Goal: Task Accomplishment & Management: Use online tool/utility

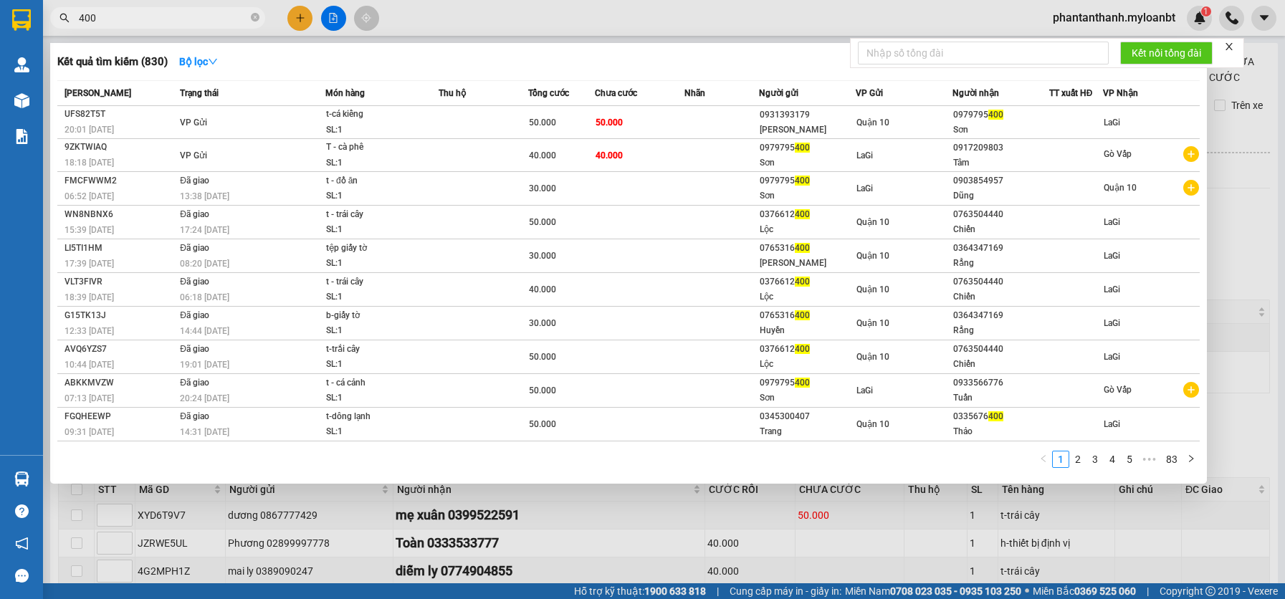
click at [133, 14] on input "400" at bounding box center [163, 18] width 169 height 16
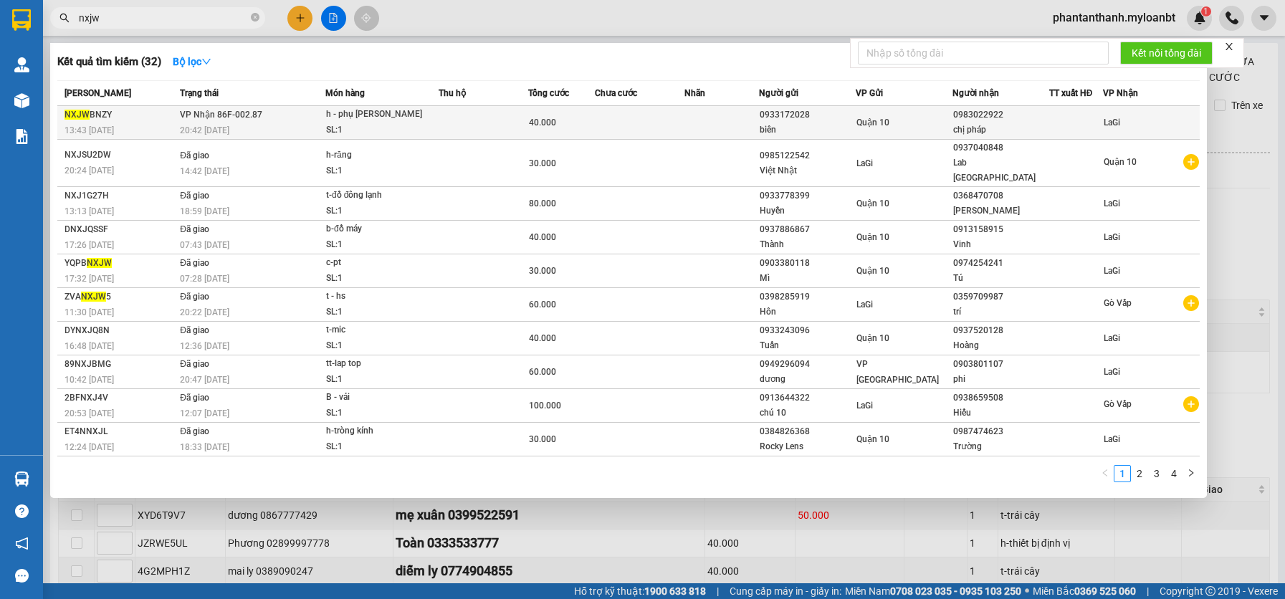
type input "nxjw"
click at [507, 115] on td at bounding box center [484, 123] width 90 height 34
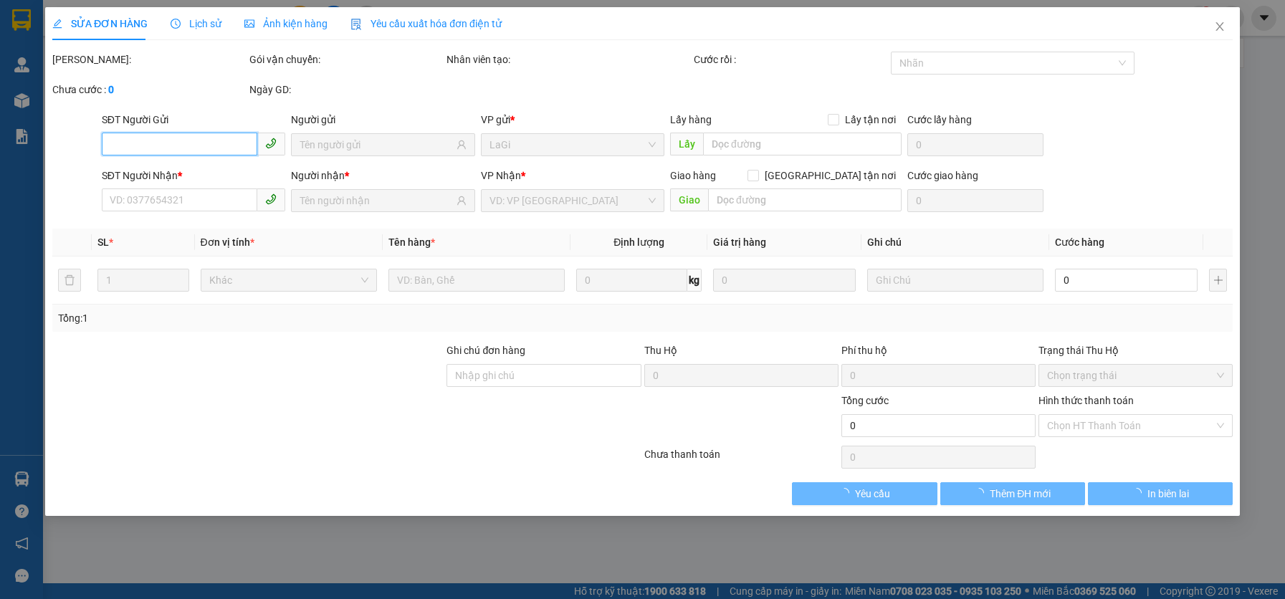
type input "0933172028"
type input "biên"
type input "0983022922"
type input "chị pháp"
type input "40.000"
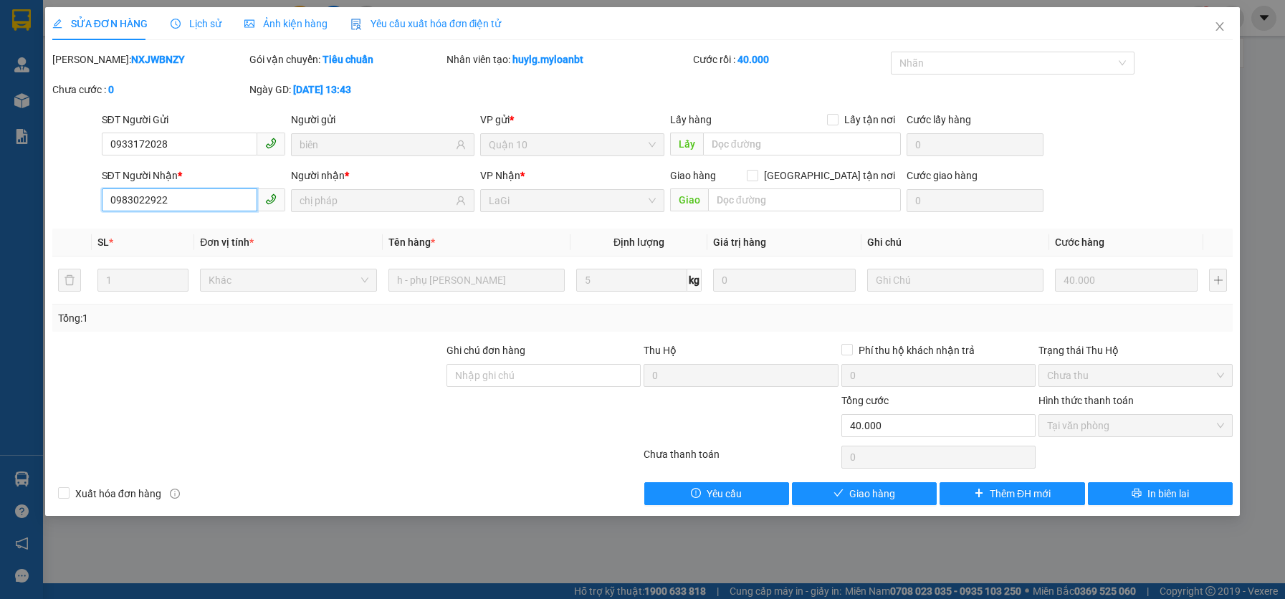
click at [196, 197] on input "0983022922" at bounding box center [180, 200] width 156 height 23
click at [1219, 29] on icon "close" at bounding box center [1220, 26] width 8 height 9
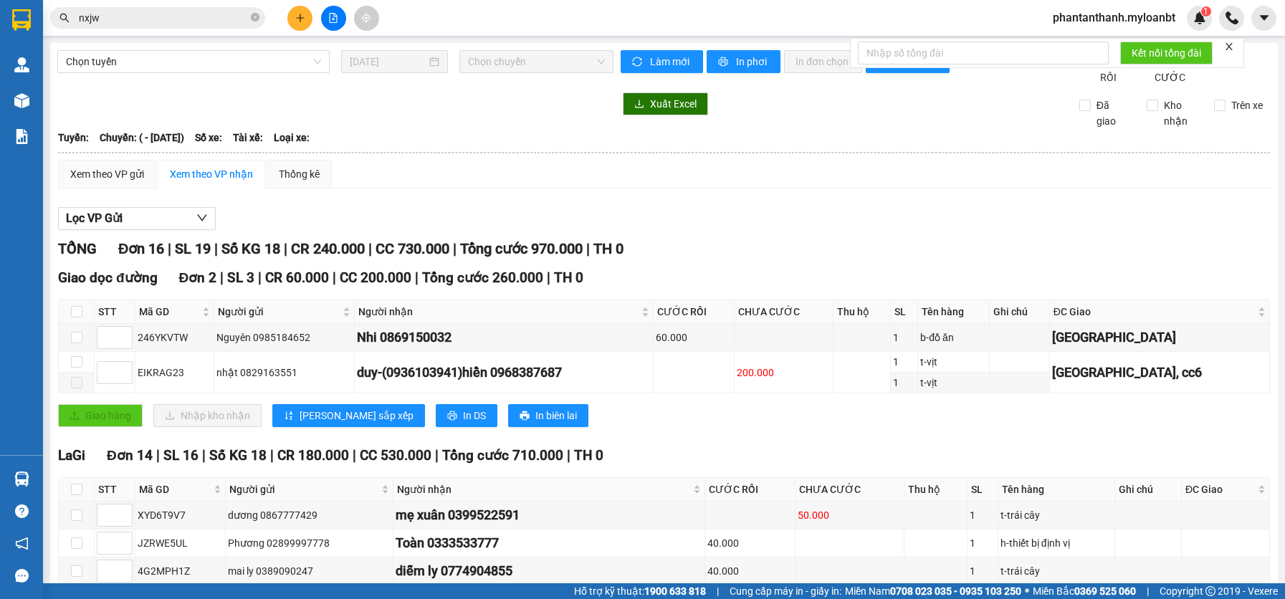
click at [166, 14] on input "nxjw" at bounding box center [163, 18] width 169 height 16
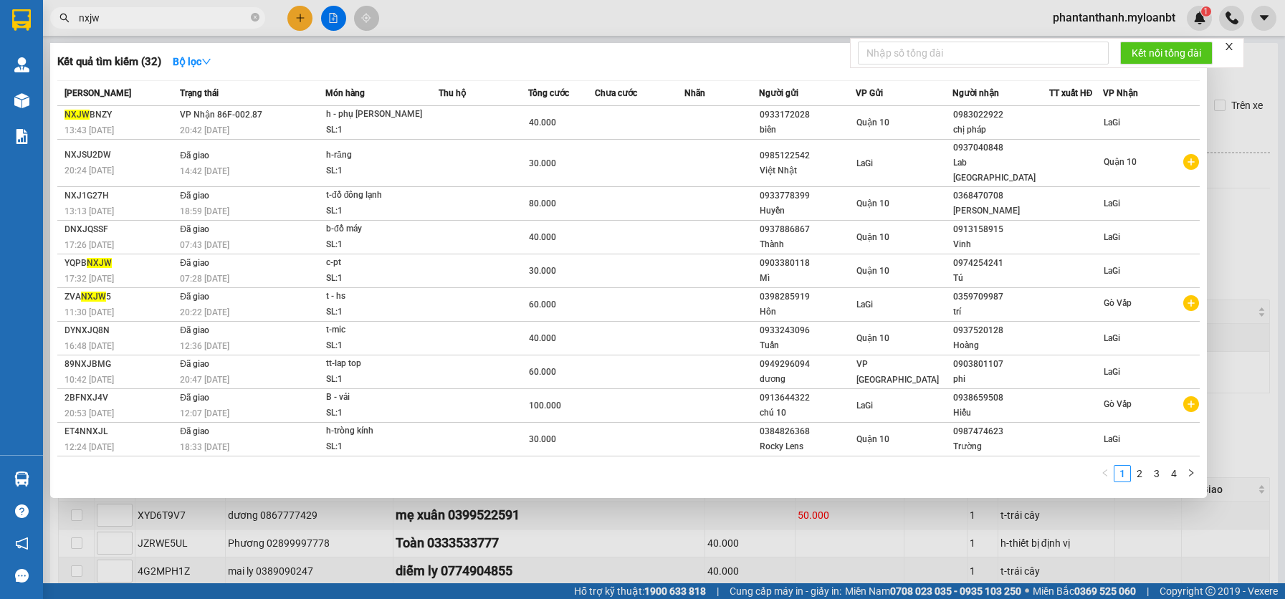
click at [166, 14] on input "nxjw" at bounding box center [163, 18] width 169 height 16
paste input "0983022922"
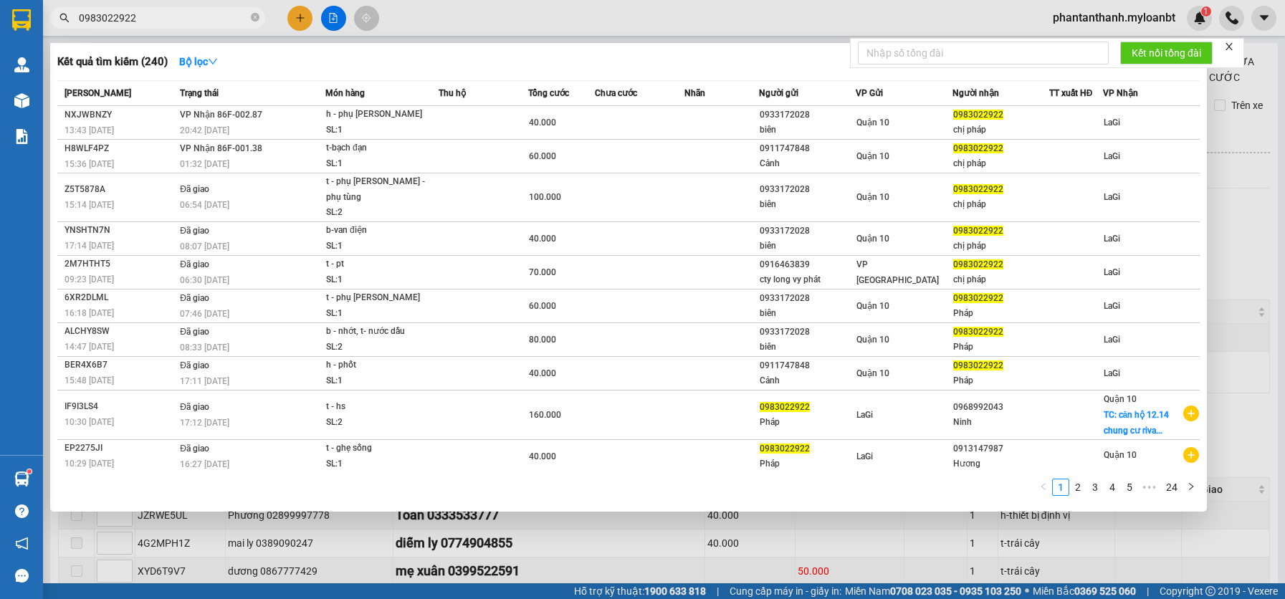
type input "0983022922"
click at [248, 16] on span "0983022922" at bounding box center [157, 18] width 215 height 22
click at [258, 27] on span "0983022922" at bounding box center [157, 18] width 215 height 22
click at [257, 22] on icon "close-circle" at bounding box center [255, 17] width 9 height 9
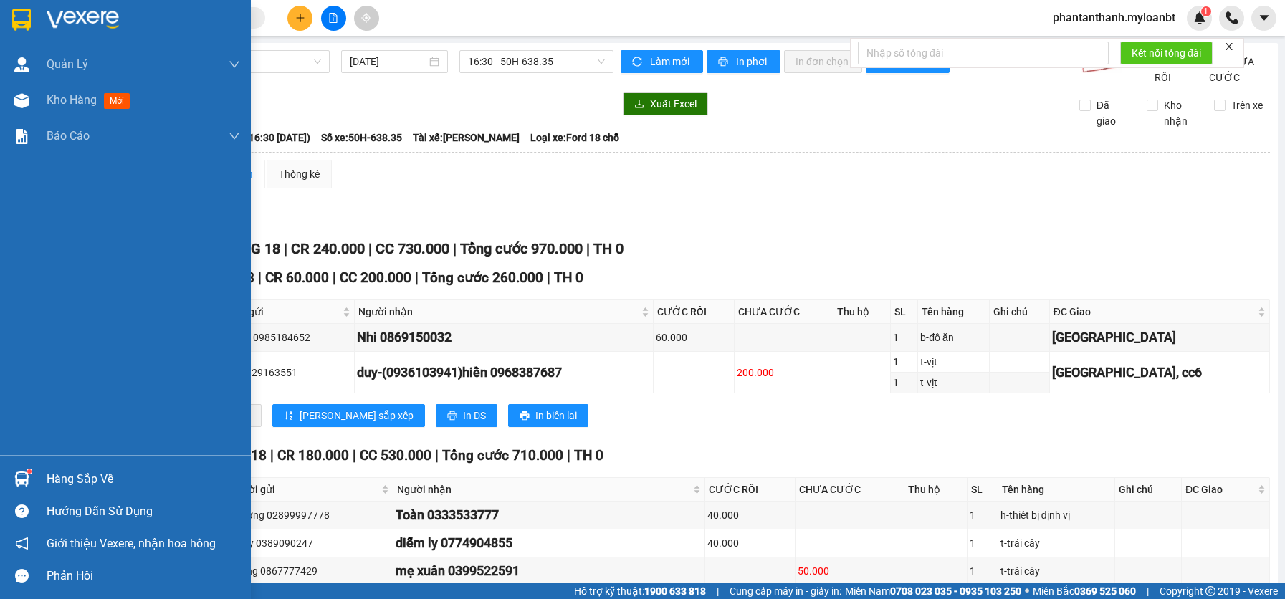
drag, startPoint x: 38, startPoint y: 474, endPoint x: 183, endPoint y: 362, distance: 183.5
click at [39, 475] on div "Hàng sắp về" at bounding box center [125, 479] width 251 height 32
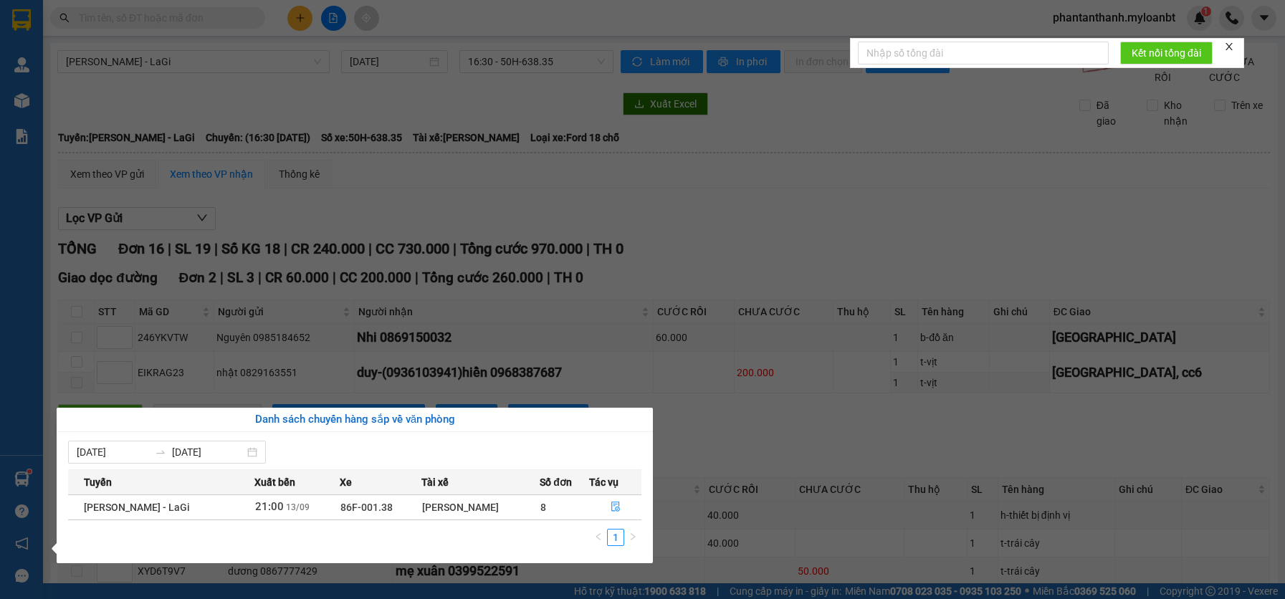
click at [829, 231] on section "Kết quả tìm kiếm ( 240 ) Bộ lọc Mã ĐH Trạng thái Món hàng Thu hộ Tổng cước Chưa…" at bounding box center [642, 299] width 1285 height 599
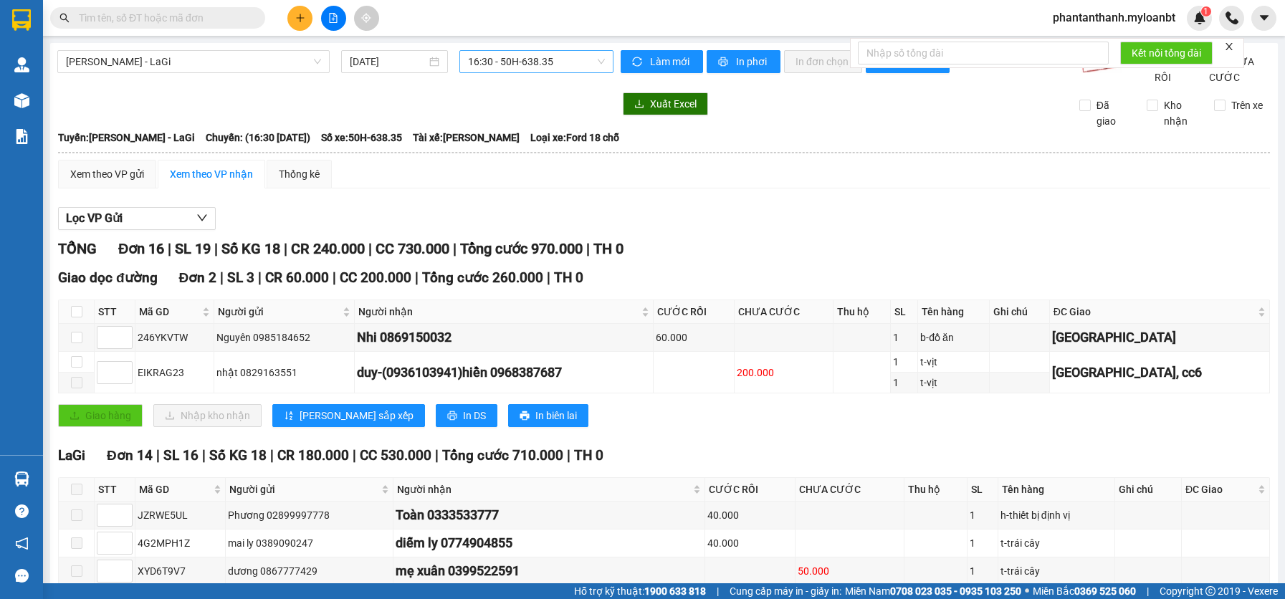
click at [550, 60] on span "16:30 - 50H-638.35" at bounding box center [536, 62] width 137 height 22
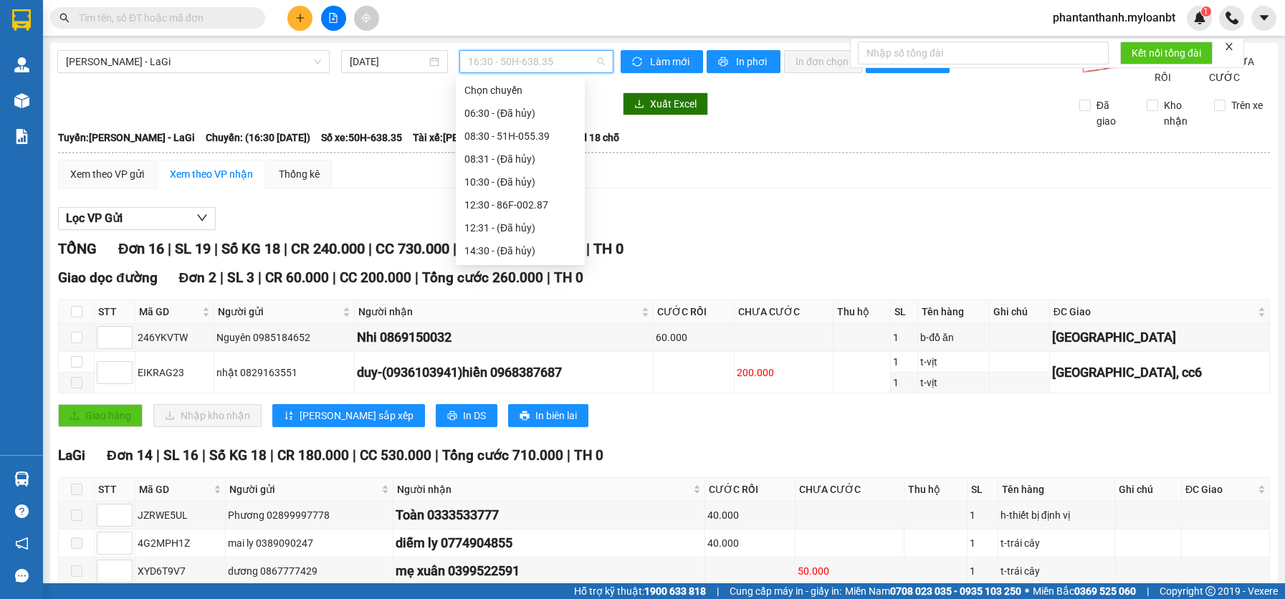
scroll to position [46, 0]
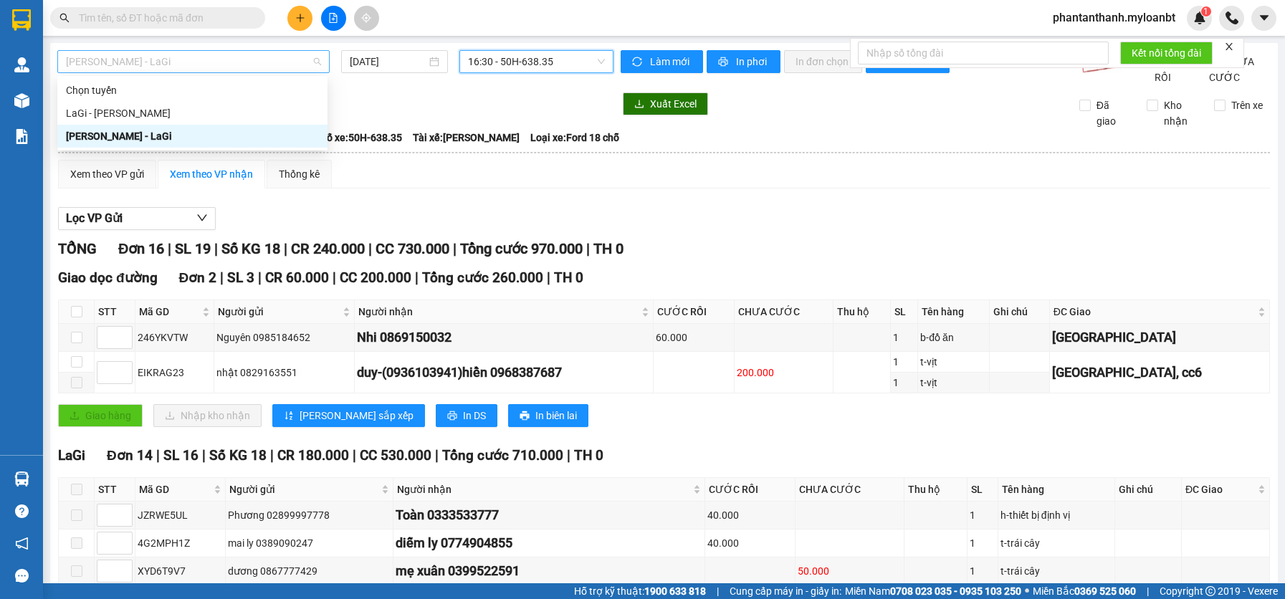
click at [184, 70] on span "[PERSON_NAME] - LaGi" at bounding box center [193, 62] width 255 height 22
click at [540, 48] on div "[PERSON_NAME] - LaGi [DATE] 16:30 - 50H-638.35 Làm mới In phơi In đơn chọn Thốn…" at bounding box center [664, 508] width 1228 height 930
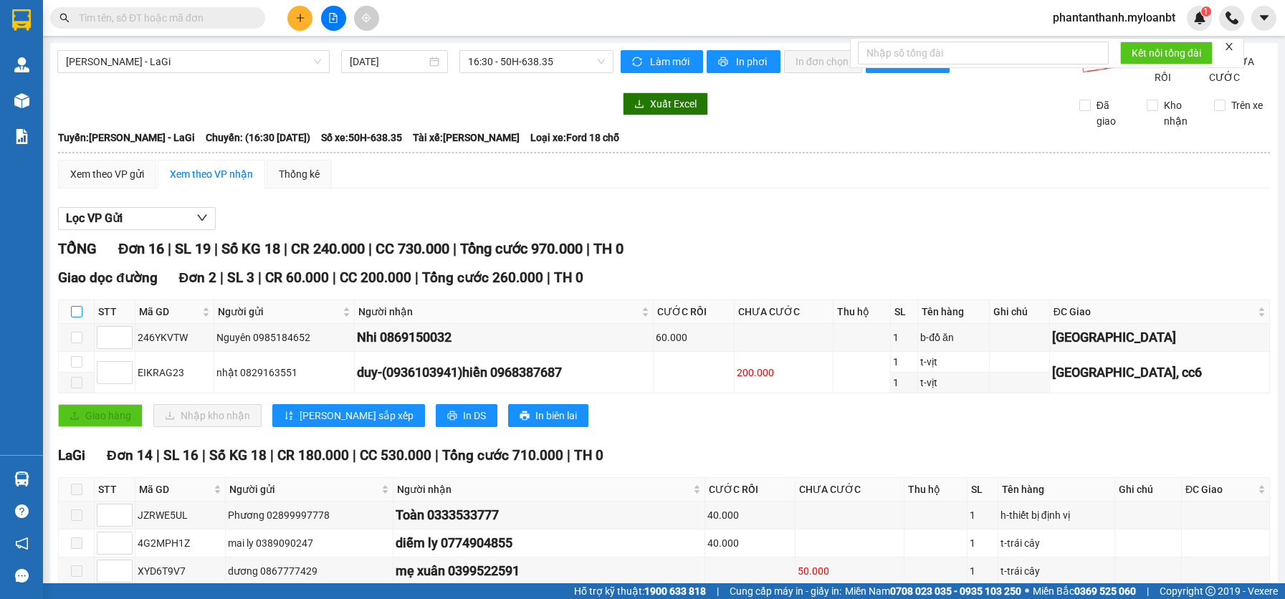
click at [75, 318] on input "checkbox" at bounding box center [76, 311] width 11 height 11
checkbox input "true"
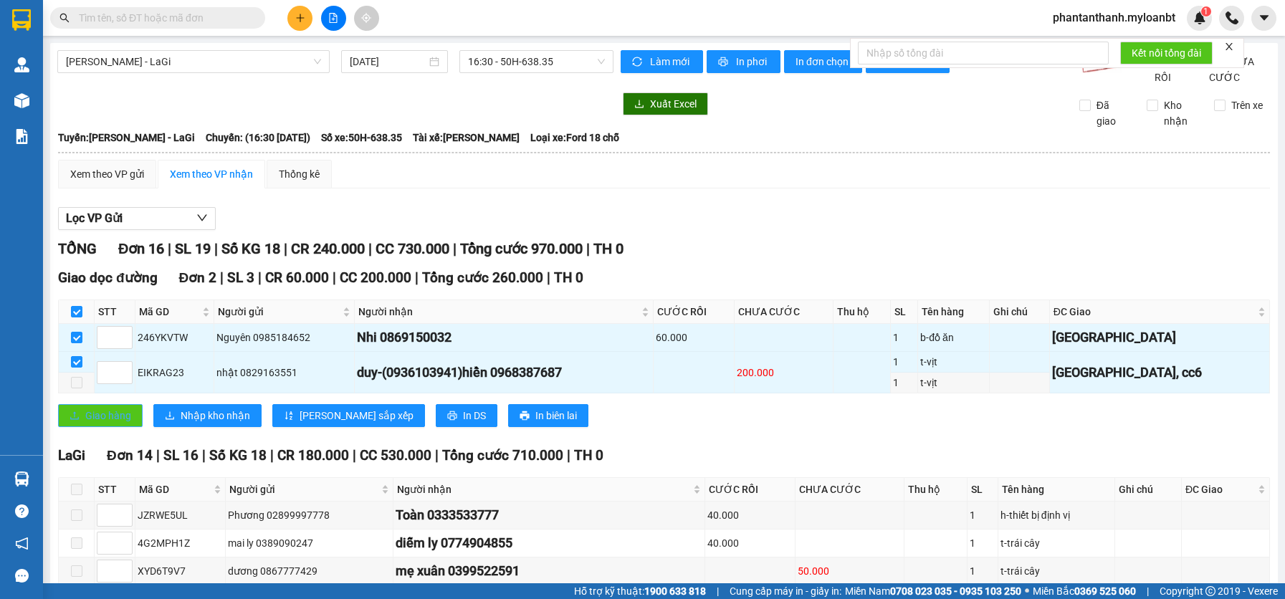
click at [102, 424] on span "Giao hàng" at bounding box center [108, 416] width 46 height 16
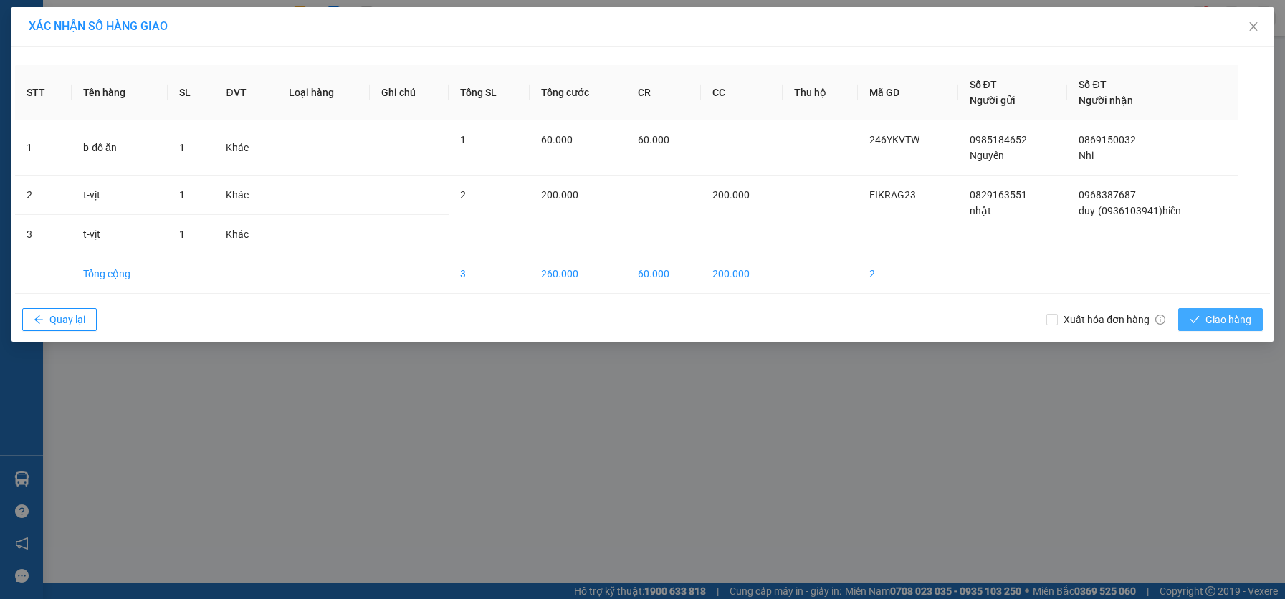
click at [1227, 318] on span "Giao hàng" at bounding box center [1229, 320] width 46 height 16
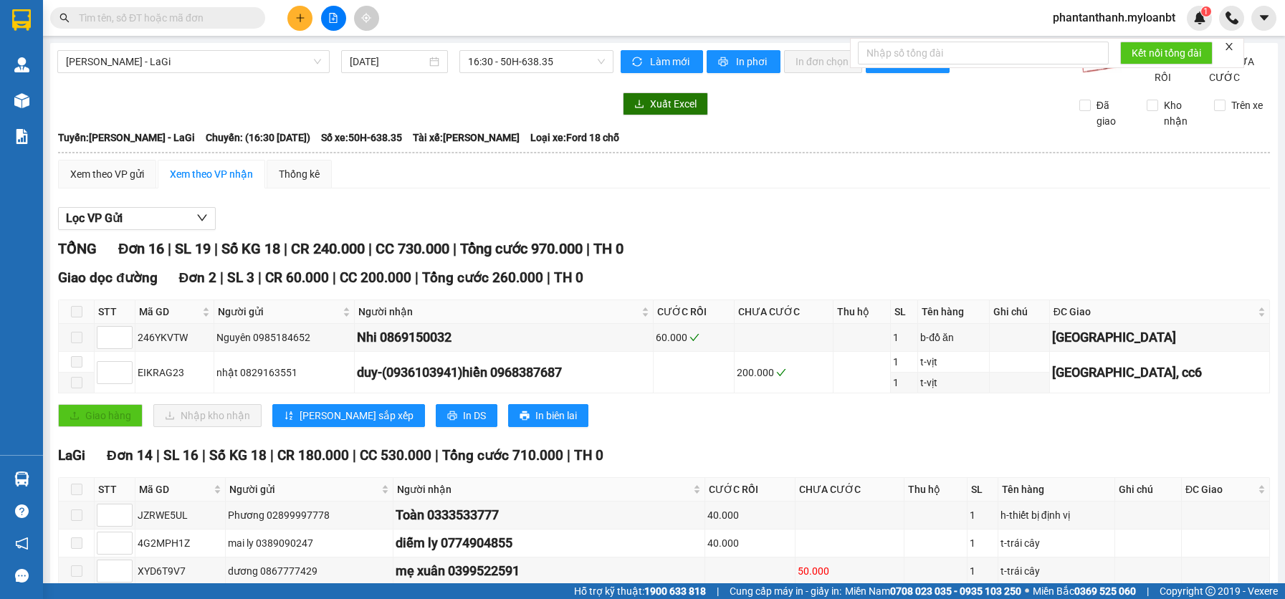
click at [189, 18] on input "text" at bounding box center [163, 18] width 169 height 16
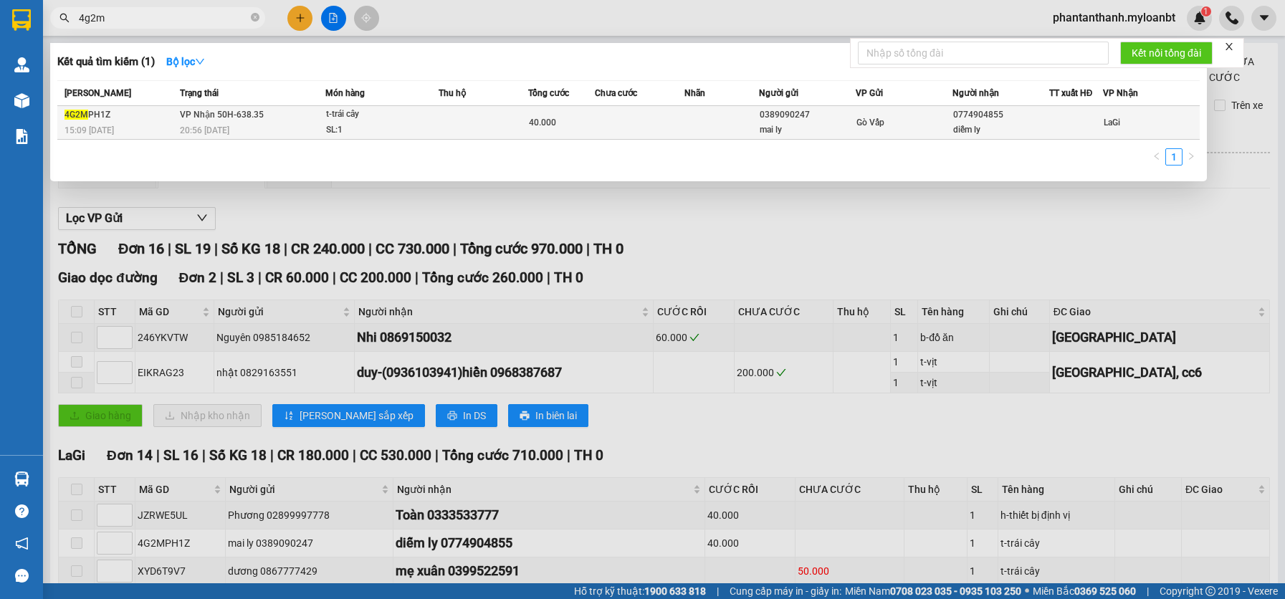
type input "4g2m"
click at [834, 117] on div "0389090247" at bounding box center [807, 115] width 95 height 15
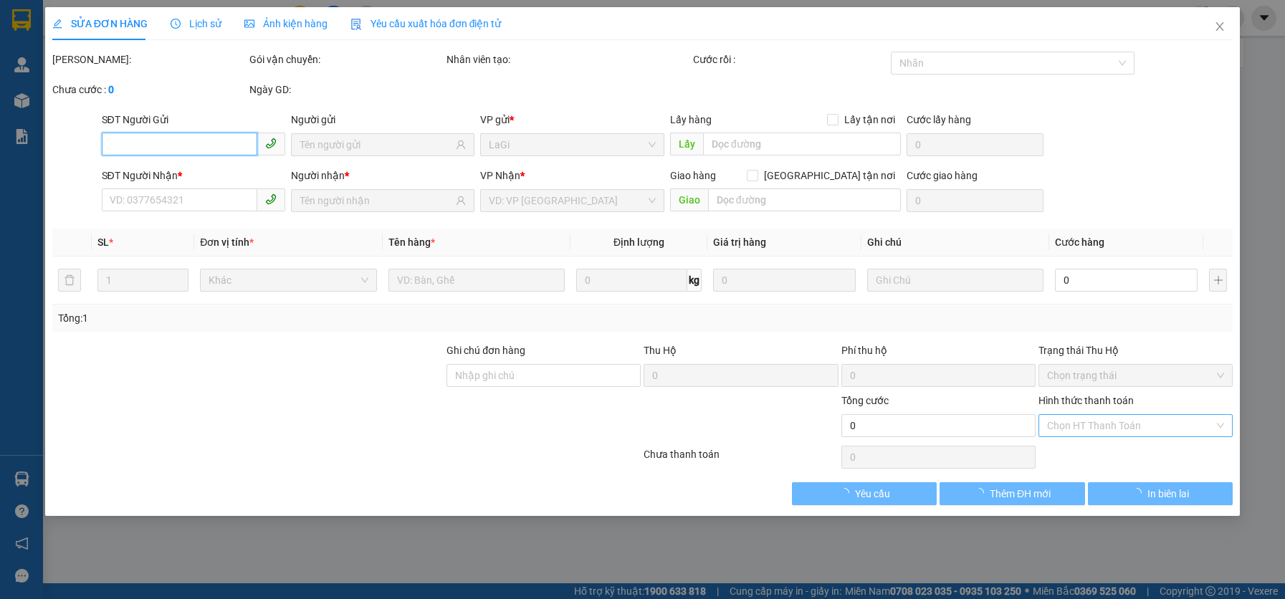
type input "0389090247"
type input "mai ly"
type input "0774904855"
type input "diễm ly"
type input "40.000"
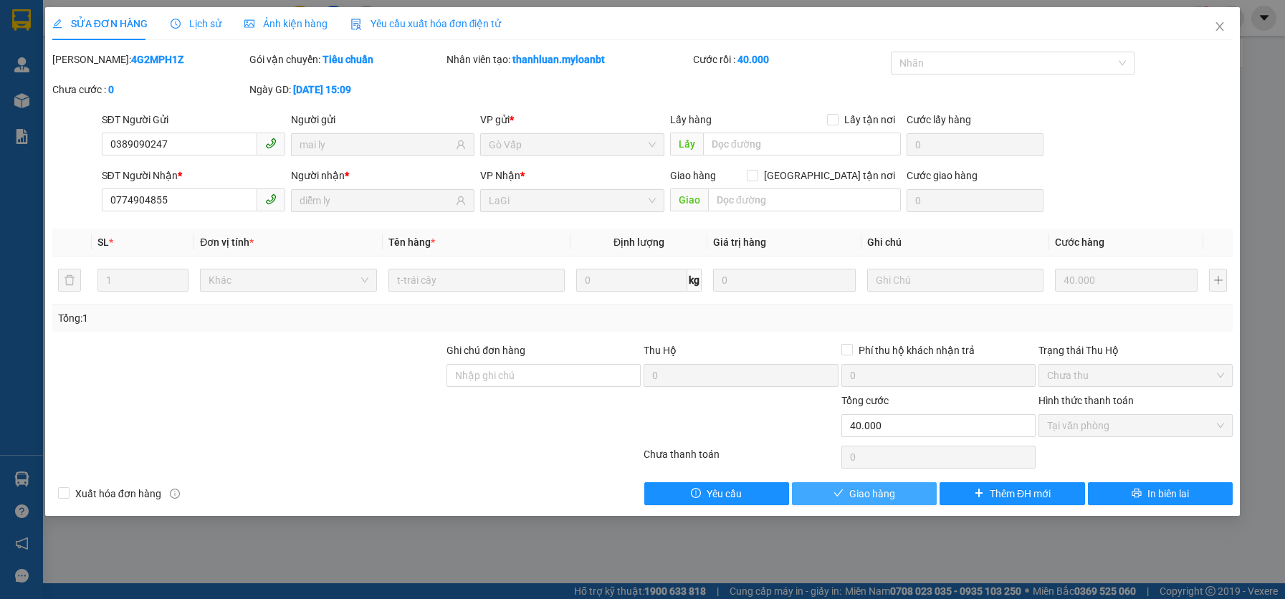
click at [892, 498] on span "Giao hàng" at bounding box center [872, 494] width 46 height 16
